Goal: Information Seeking & Learning: Learn about a topic

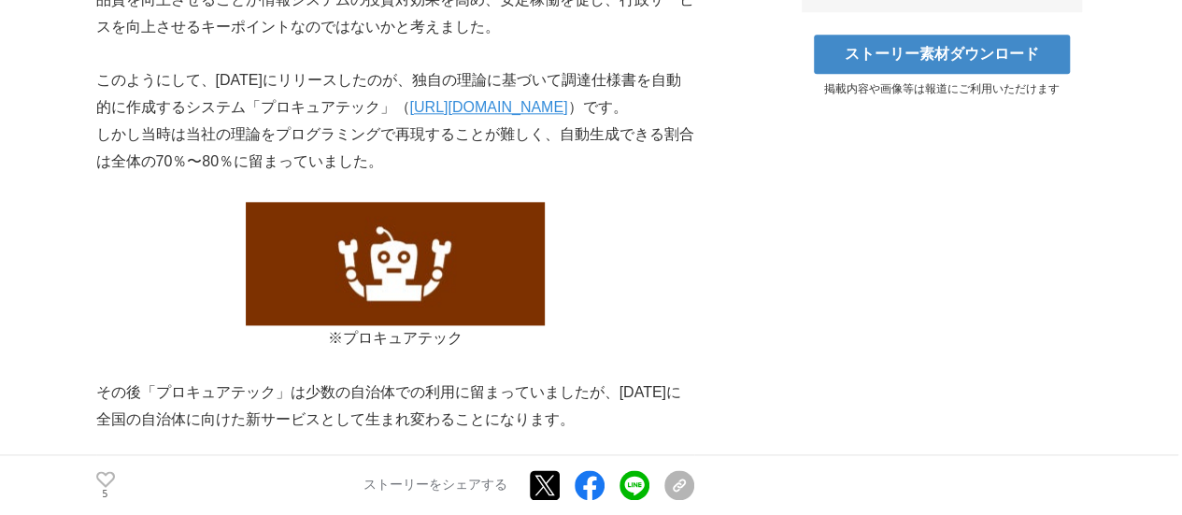
scroll to position [1214, 0]
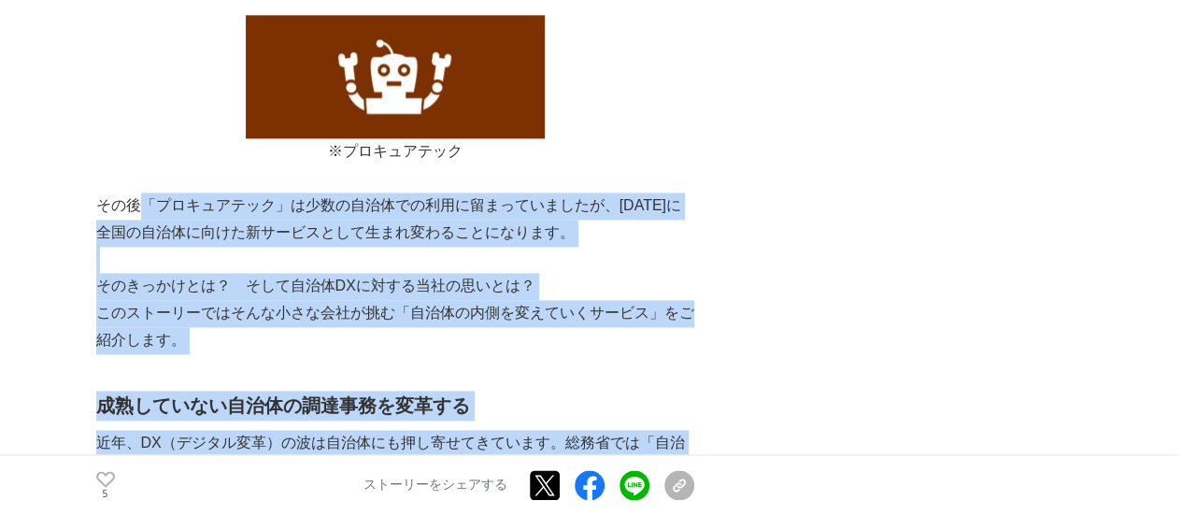
drag, startPoint x: 142, startPoint y: 179, endPoint x: 685, endPoint y: 432, distance: 598.8
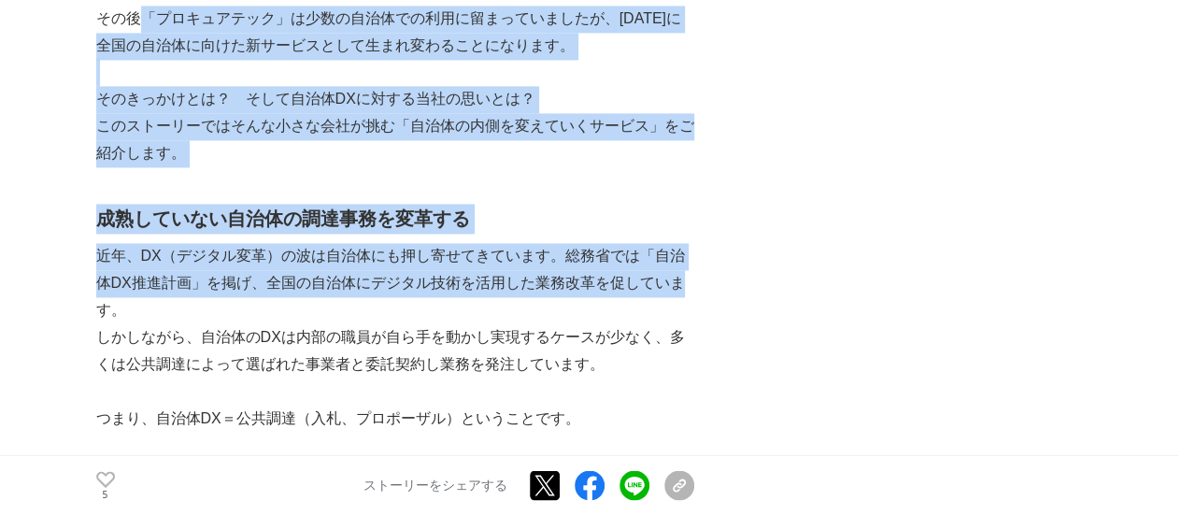
click at [168, 204] on h2 "成熟していない自治体の調達事務を変革する" at bounding box center [395, 219] width 598 height 30
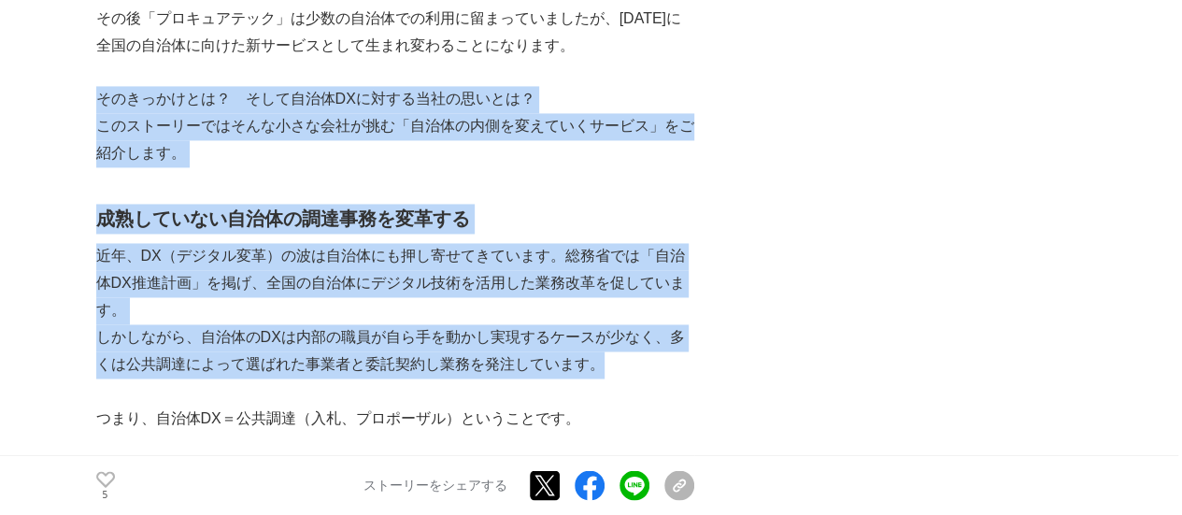
drag, startPoint x: 97, startPoint y: 67, endPoint x: 631, endPoint y: 332, distance: 596.1
click at [344, 343] on p "しかしながら、自治体のDXは内部の職員が自ら手を動かし実現するケースが少なく、多くは公共調達によって選ばれた事業者と委託契約し業務を発注しています。" at bounding box center [395, 351] width 598 height 54
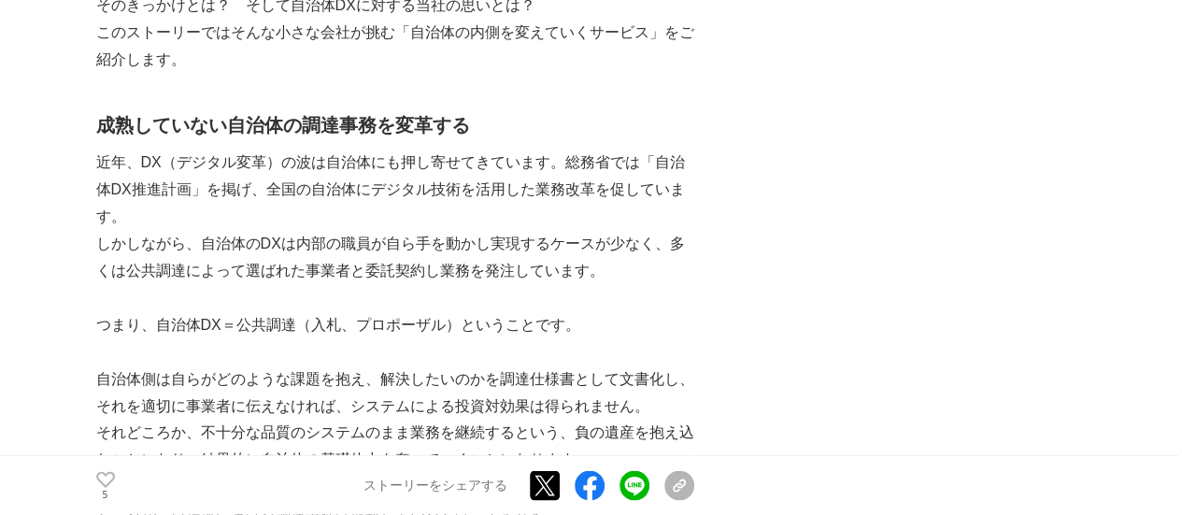
scroll to position [1588, 0]
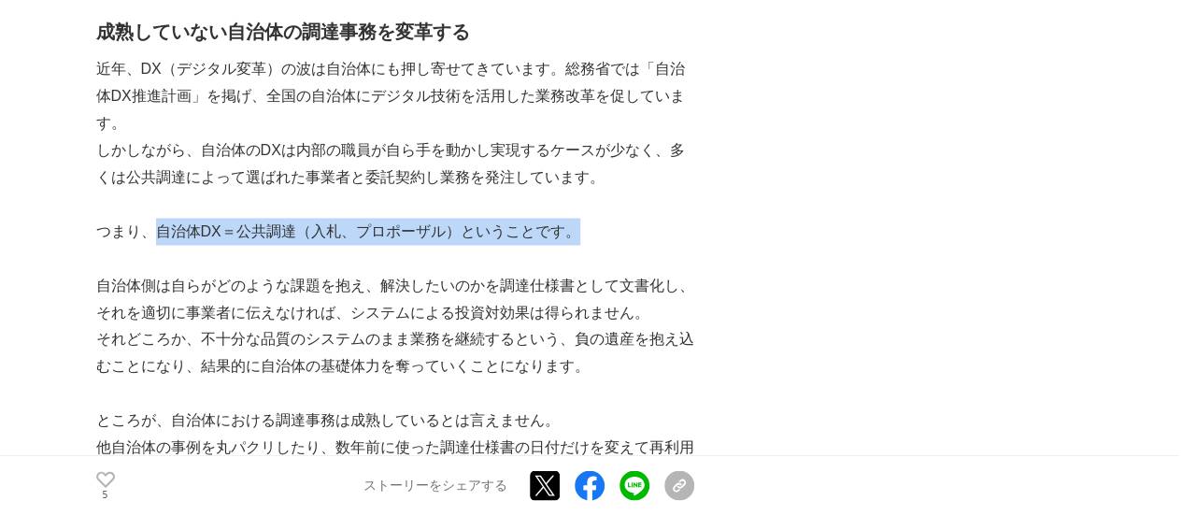
drag, startPoint x: 156, startPoint y: 199, endPoint x: 574, endPoint y: 208, distance: 417.6
click at [574, 218] on p "つまり、自治体DX＝公共調達（入札、プロポーザル）ということです。" at bounding box center [395, 231] width 598 height 27
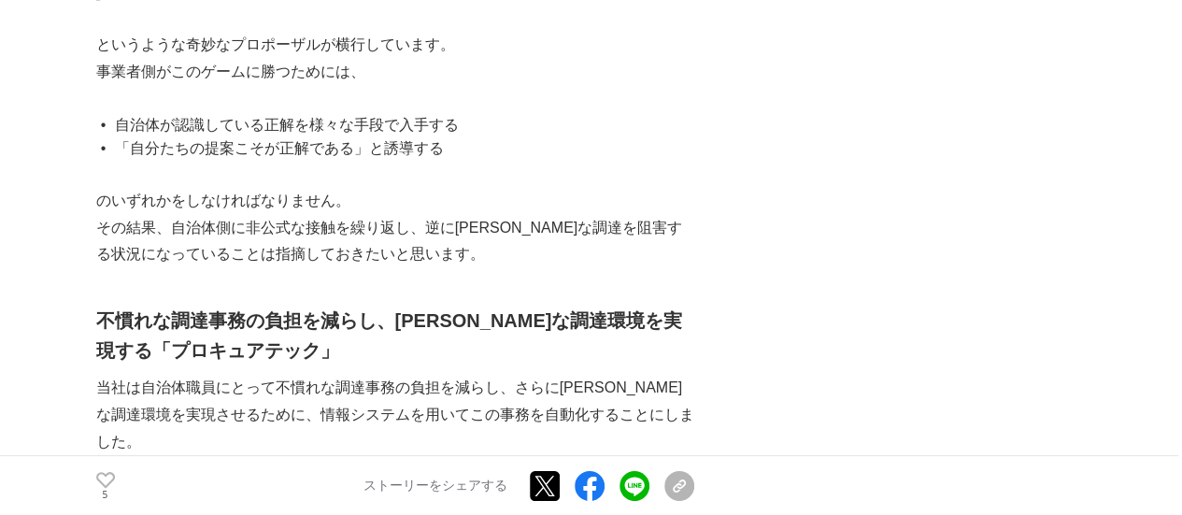
scroll to position [3643, 0]
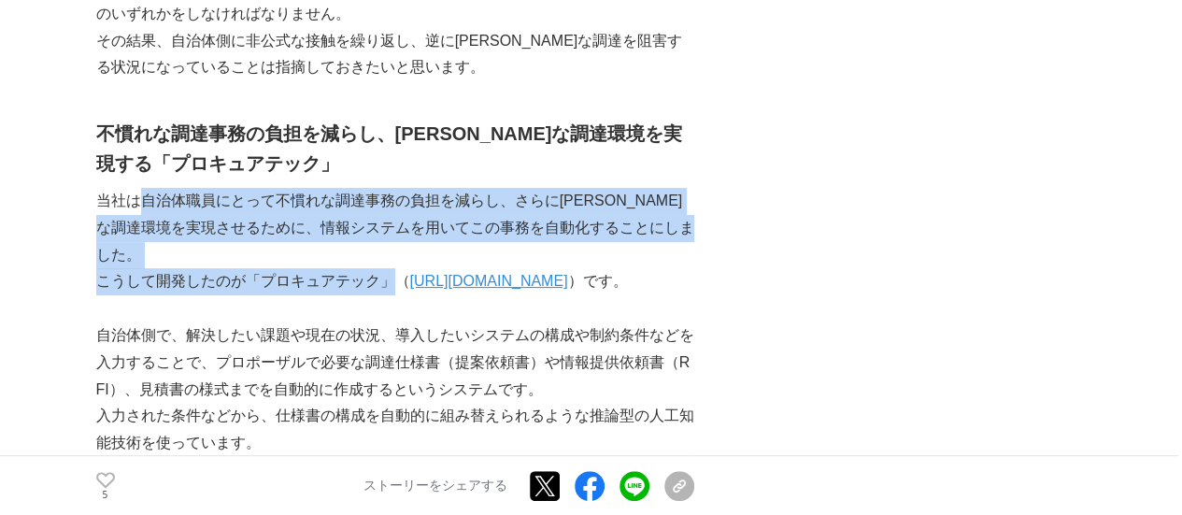
drag, startPoint x: 394, startPoint y: 231, endPoint x: 147, endPoint y: 171, distance: 254.6
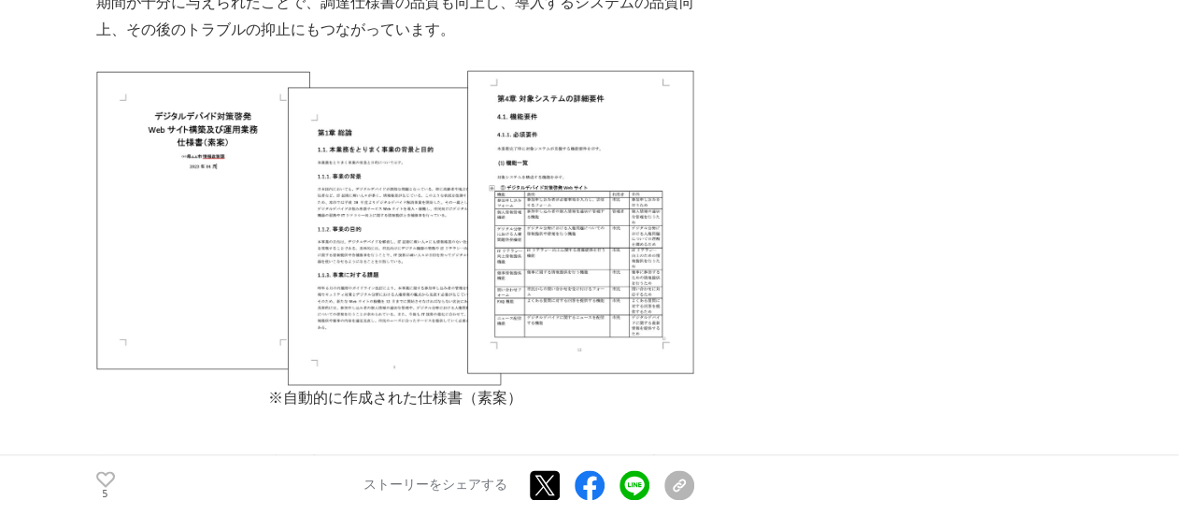
scroll to position [4670, 0]
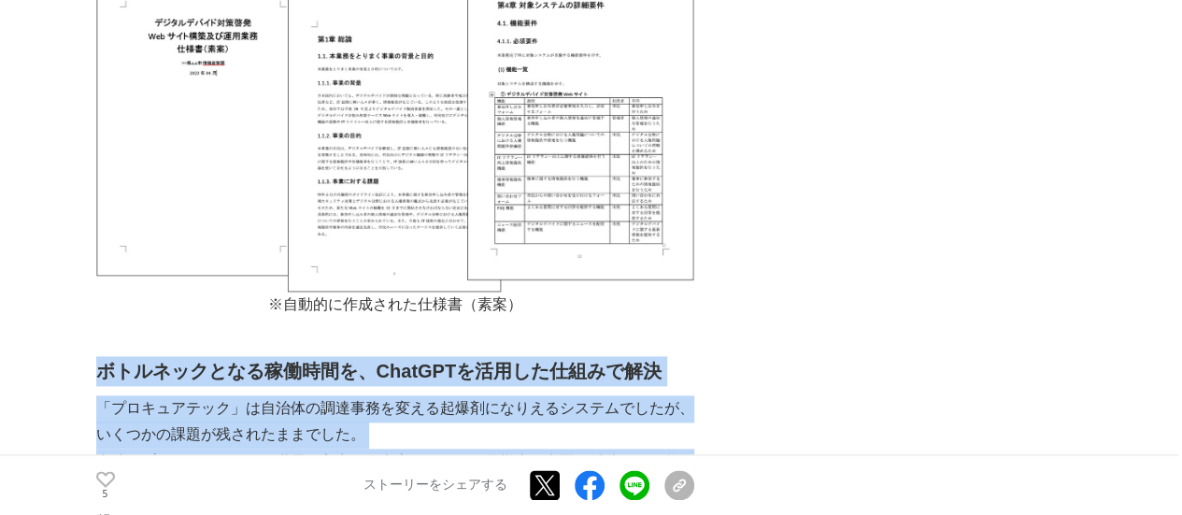
drag, startPoint x: 102, startPoint y: 317, endPoint x: 677, endPoint y: 407, distance: 582.5
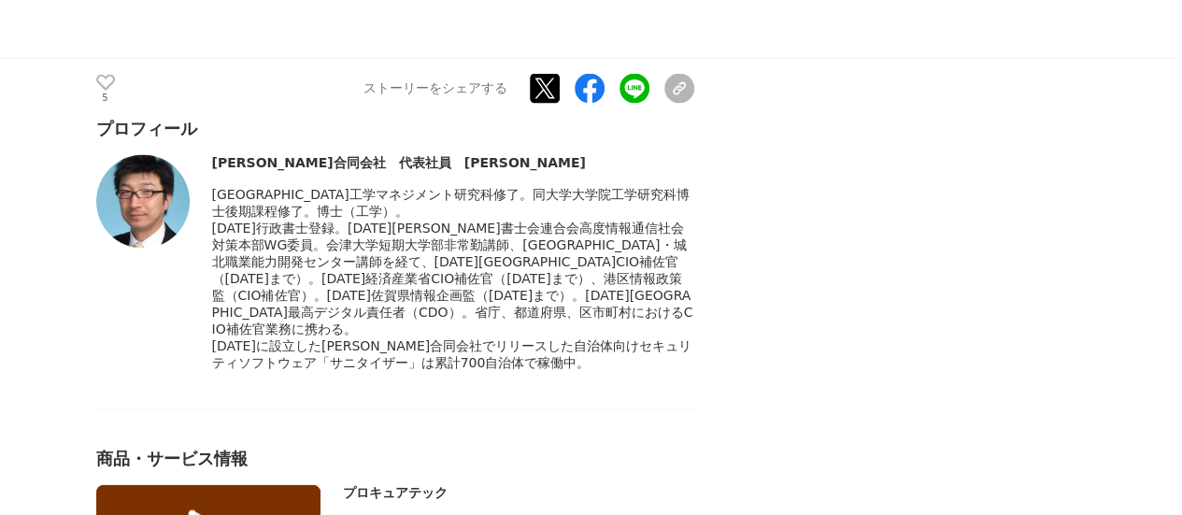
scroll to position [9247, 0]
